Goal: Find specific page/section: Find specific page/section

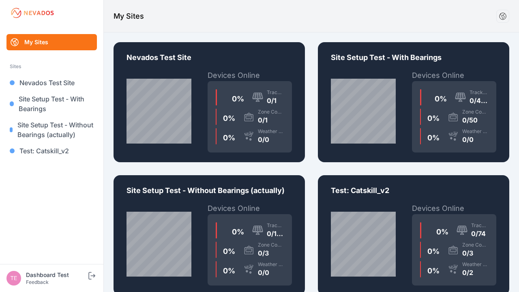
click at [209, 102] on div "0 % Trackers 0/1 0 % Zone Controllers 0/1 0 % Weather Sensors 0/0" at bounding box center [250, 116] width 84 height 71
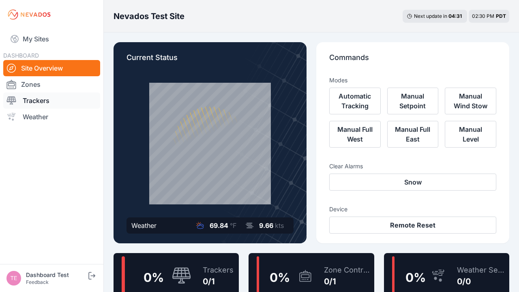
click at [52, 101] on link "Trackers" at bounding box center [51, 101] width 97 height 16
